Goal: Transaction & Acquisition: Subscribe to service/newsletter

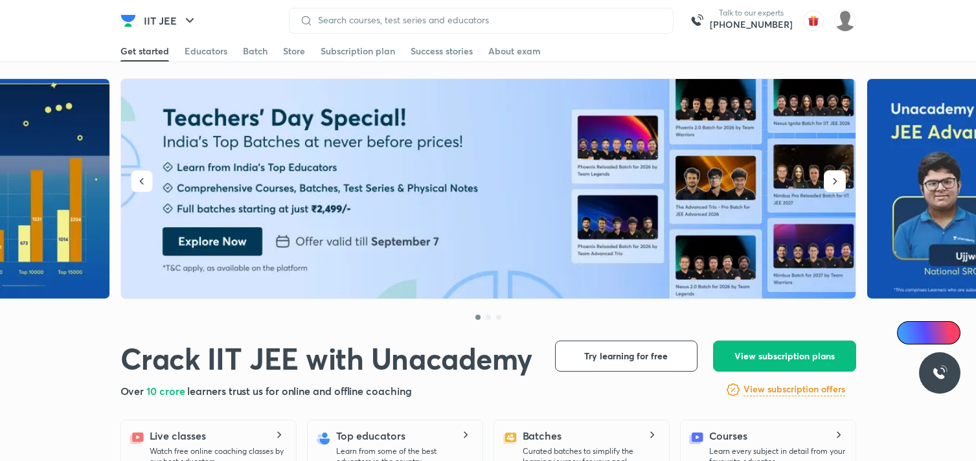
click at [190, 22] on icon "button" at bounding box center [190, 21] width 16 height 16
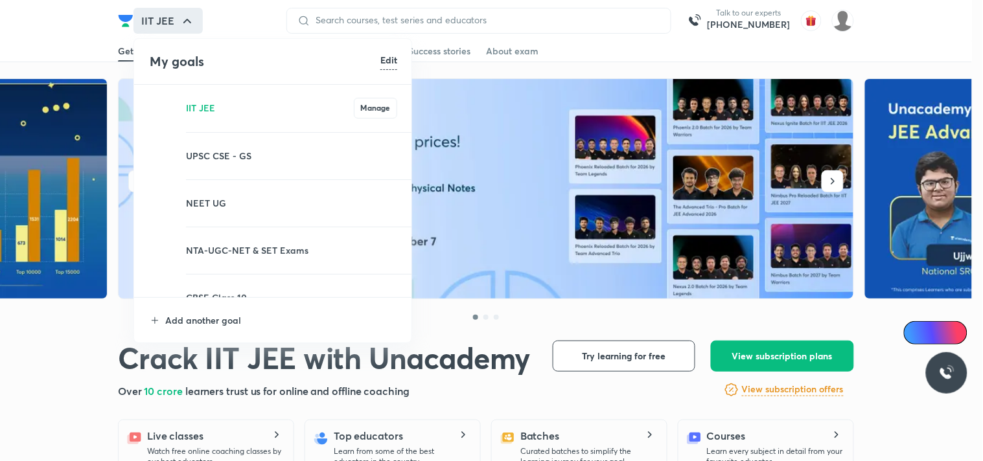
click at [216, 209] on p "NEET UG" at bounding box center [291, 203] width 211 height 14
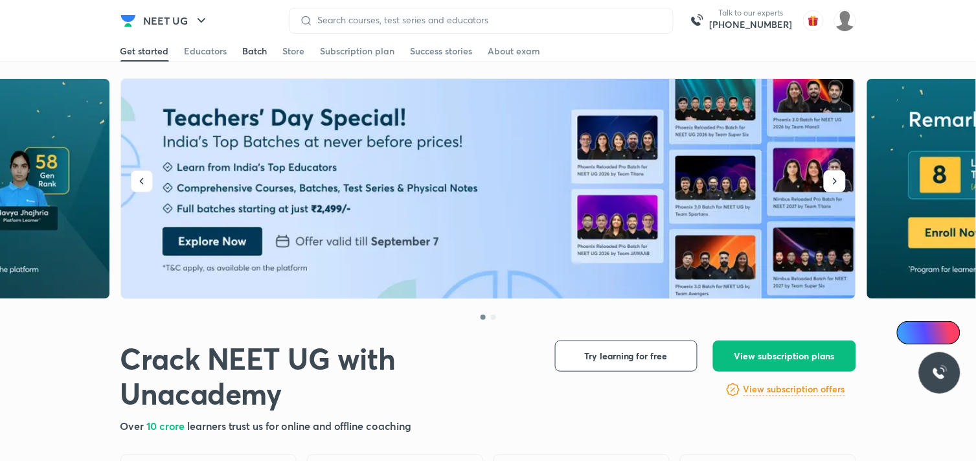
click at [253, 52] on div "Batch" at bounding box center [255, 51] width 25 height 13
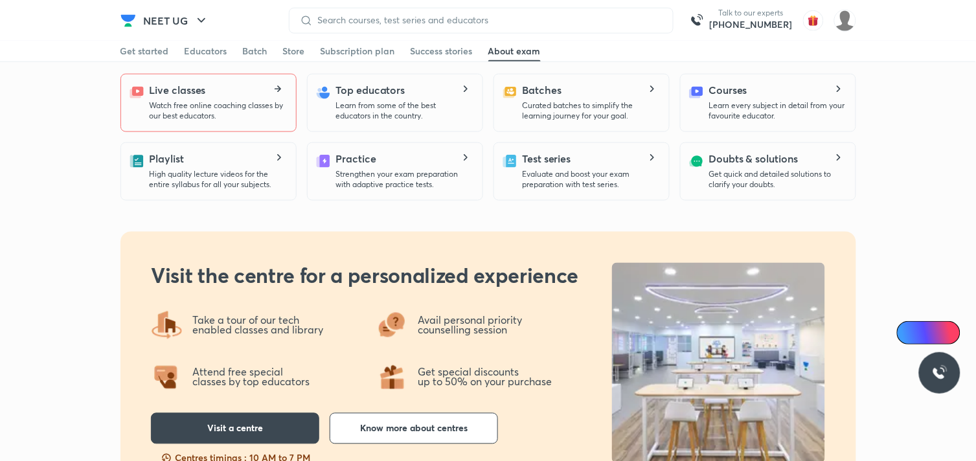
scroll to position [376, 0]
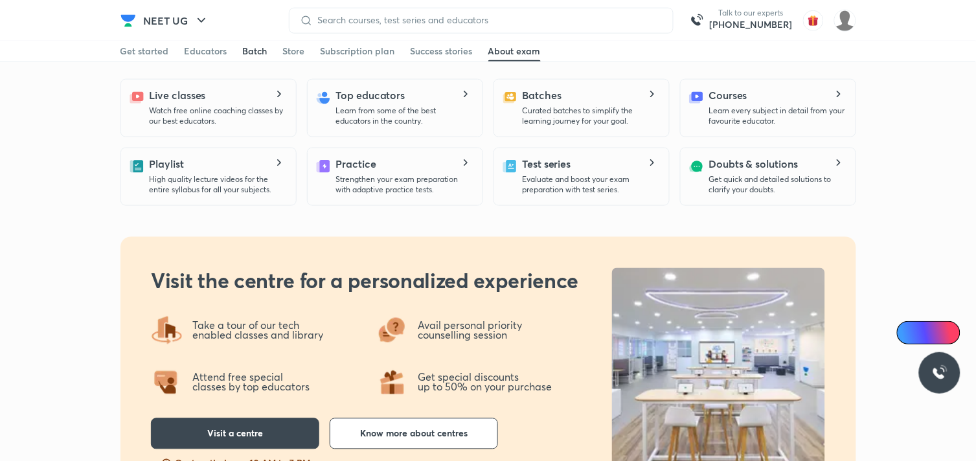
click at [253, 52] on div "Batch" at bounding box center [255, 51] width 25 height 13
click at [325, 54] on div "Subscription plan" at bounding box center [358, 51] width 75 height 13
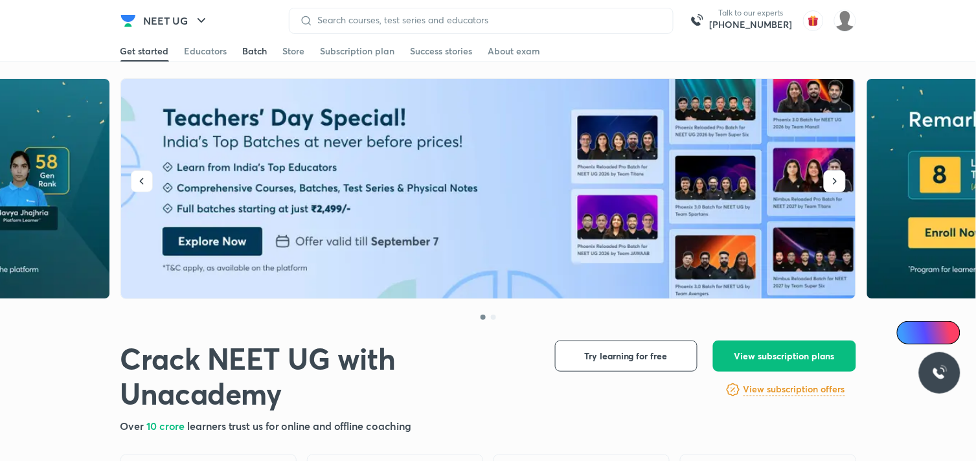
click at [248, 47] on div "Batch" at bounding box center [255, 51] width 25 height 13
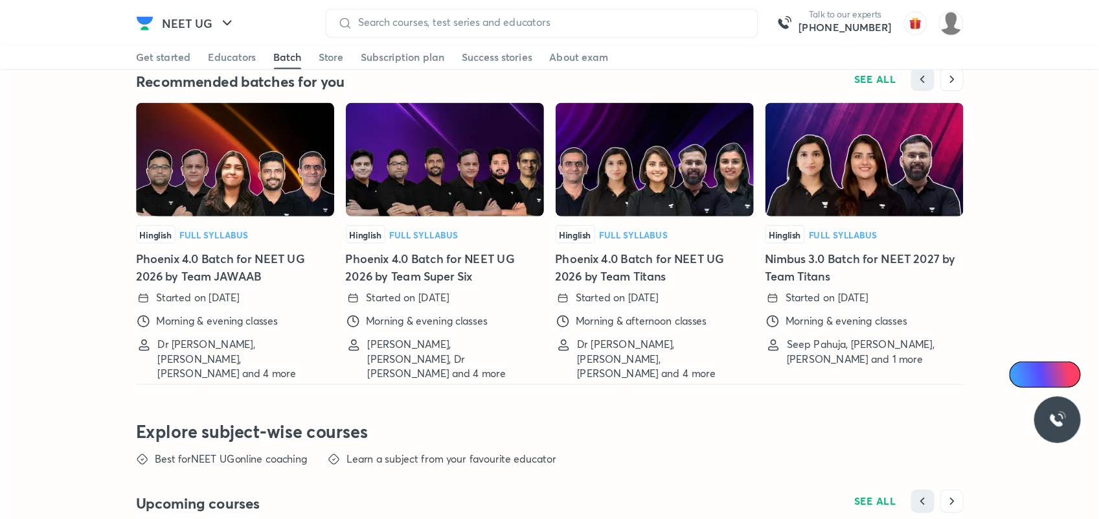
scroll to position [3197, 0]
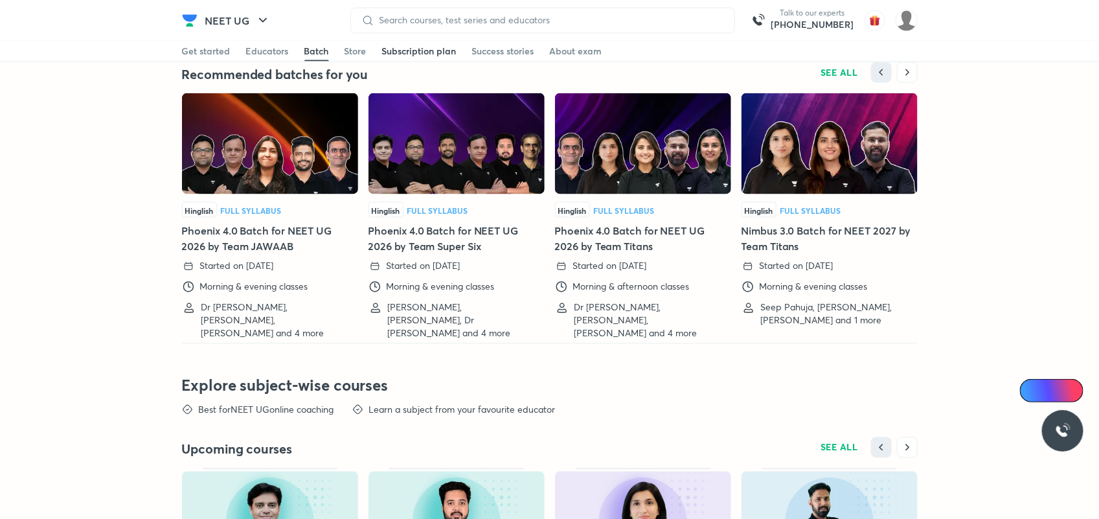
drag, startPoint x: 428, startPoint y: 108, endPoint x: 394, endPoint y: 54, distance: 63.5
click at [394, 54] on div "Subscription plan" at bounding box center [419, 51] width 75 height 13
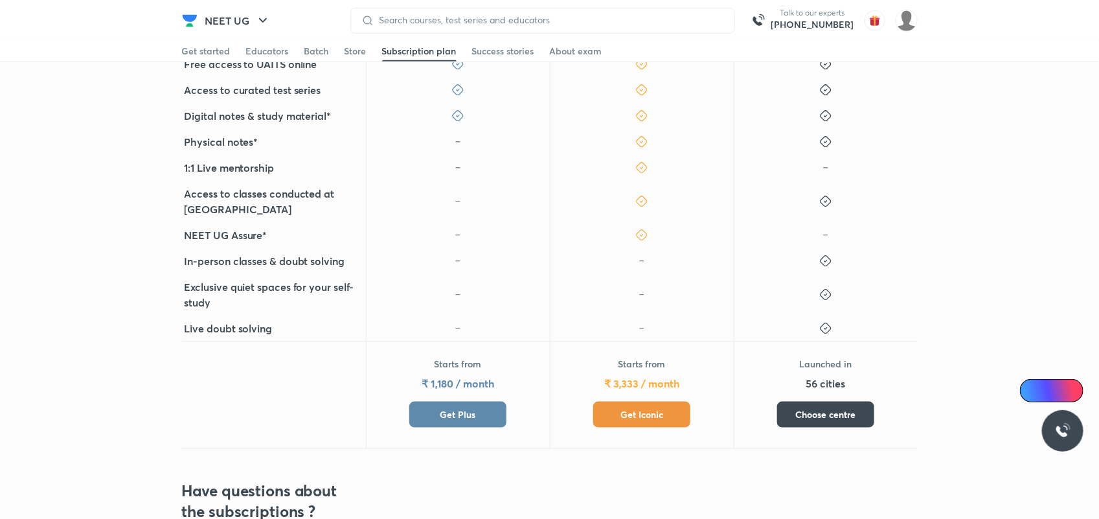
scroll to position [516, 0]
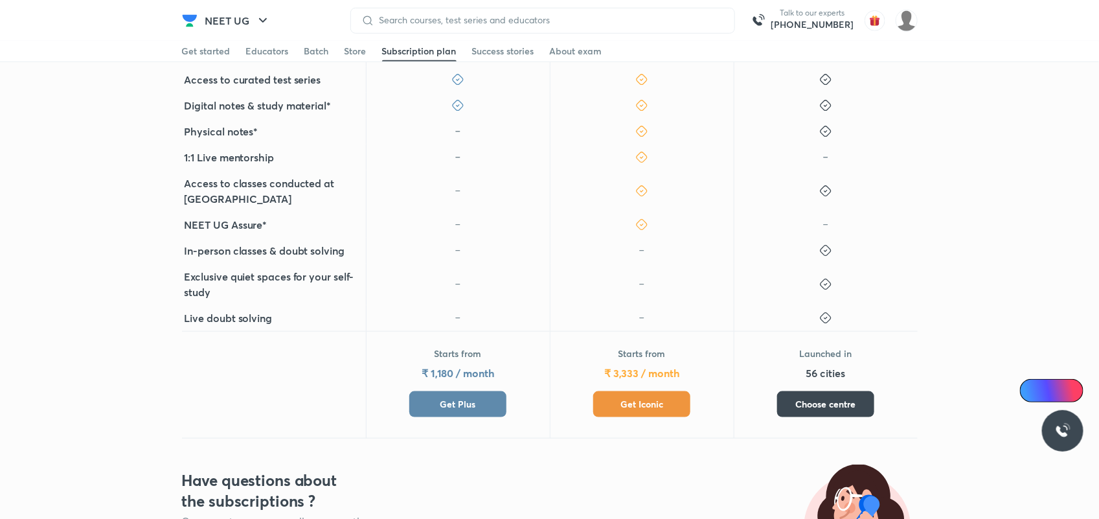
click at [431, 391] on button "Get Plus" at bounding box center [457, 404] width 97 height 26
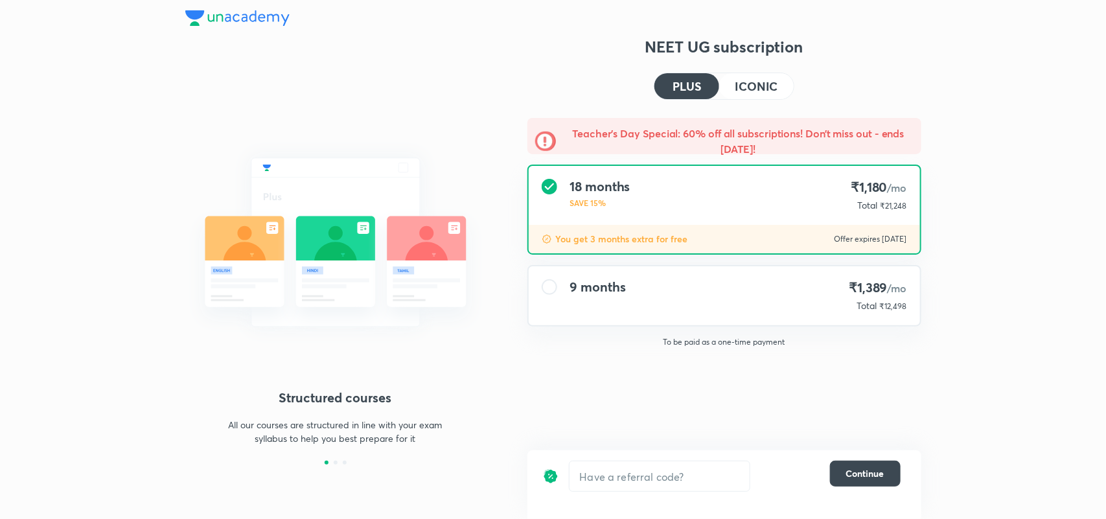
click at [608, 280] on h4 "9 months" at bounding box center [598, 287] width 56 height 16
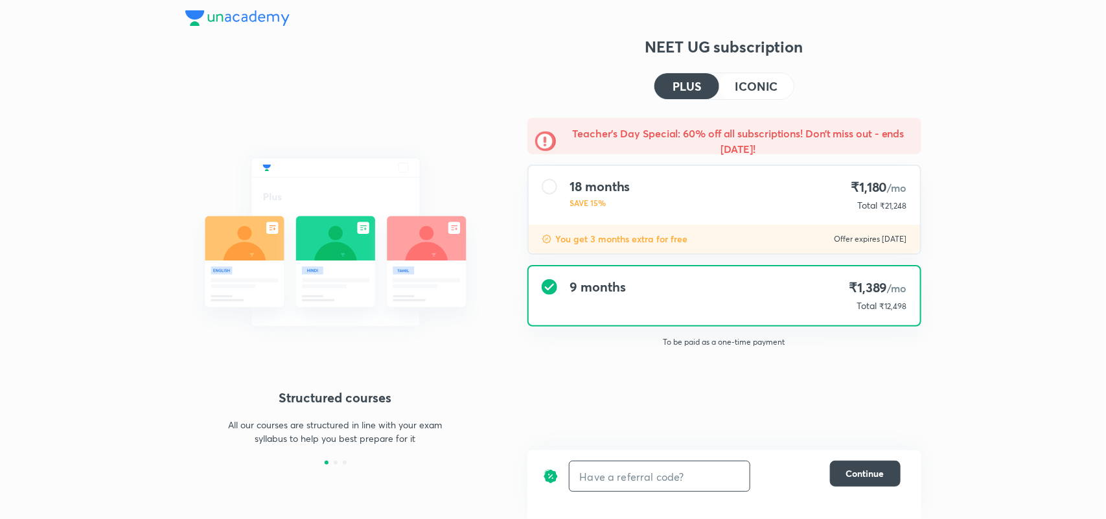
click at [625, 461] on input "text" at bounding box center [659, 476] width 180 height 30
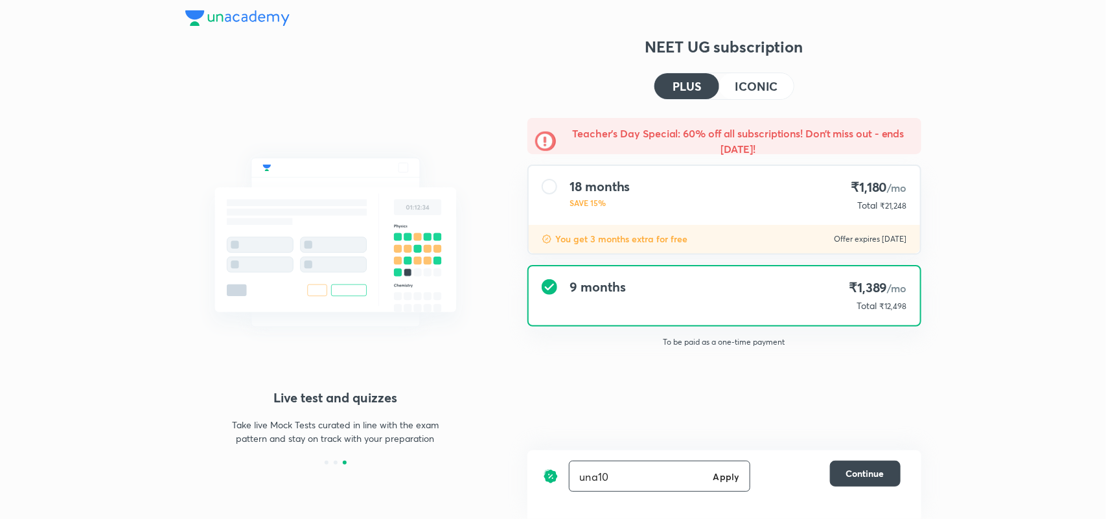
type input "una10"
click at [720, 461] on h6 "Apply" at bounding box center [726, 477] width 26 height 14
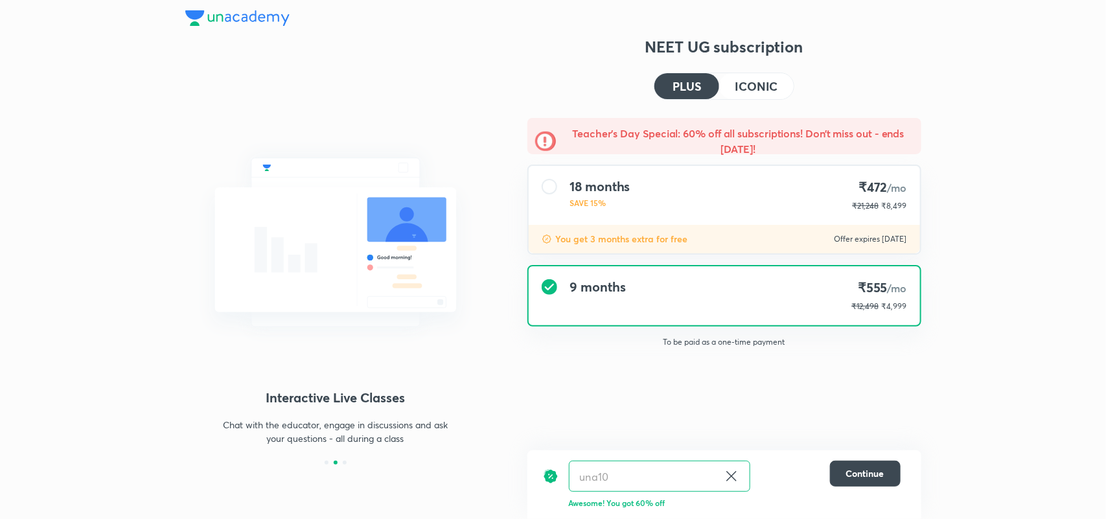
click at [752, 87] on h4 "ICONIC" at bounding box center [756, 86] width 43 height 12
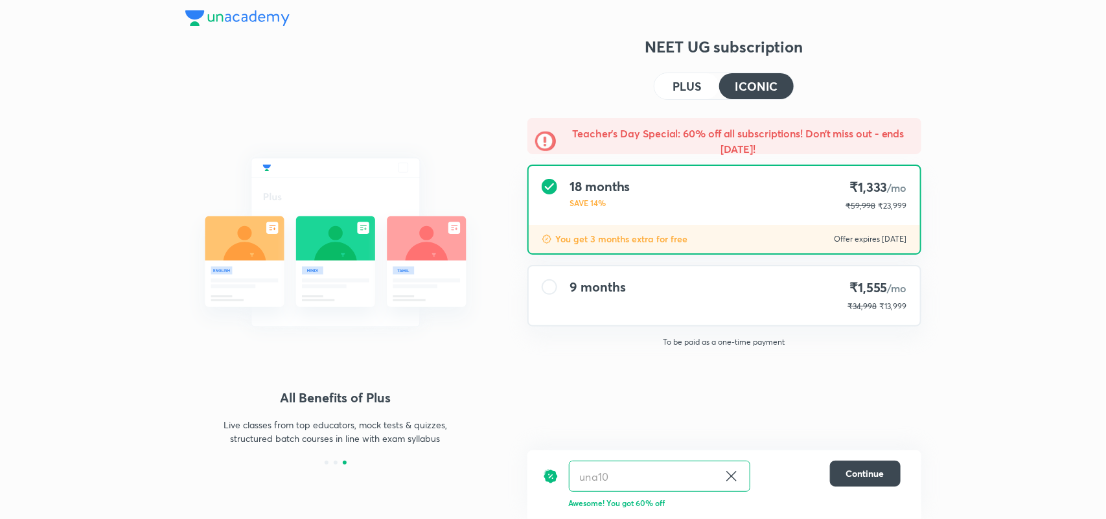
click at [671, 270] on div "9 months ₹1,555 /mo ₹34,998 ₹13,999" at bounding box center [724, 295] width 391 height 59
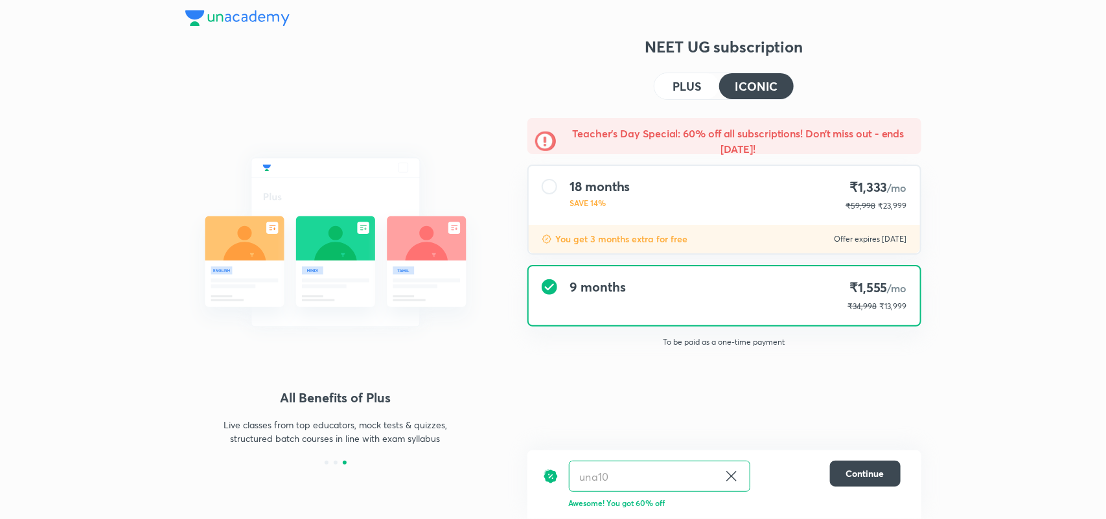
click at [682, 82] on h4 "PLUS" at bounding box center [687, 86] width 29 height 12
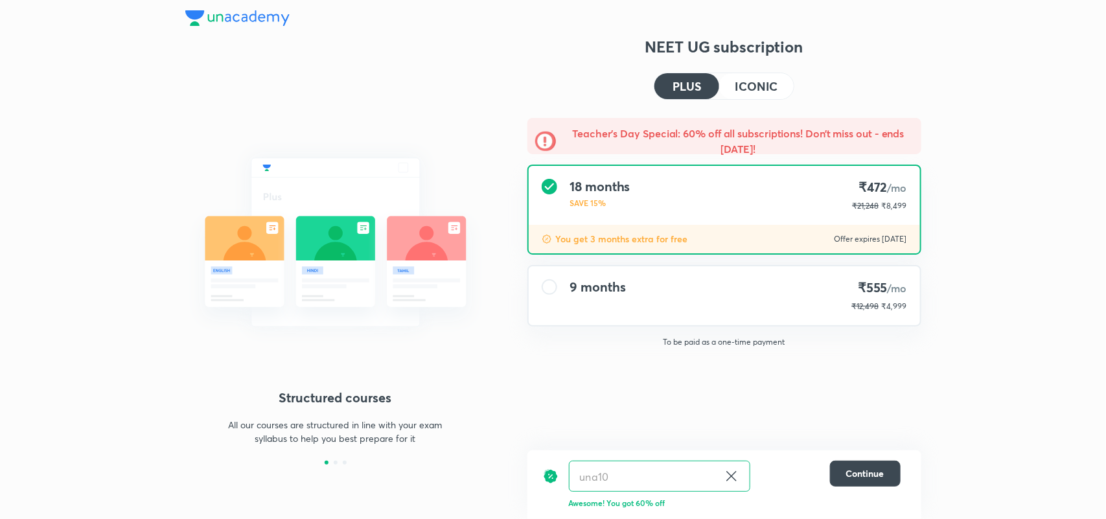
click at [451, 83] on div "Structured courses All our courses are structured in line with your exam syllab…" at bounding box center [335, 250] width 301 height 428
